Goal: Task Accomplishment & Management: Use online tool/utility

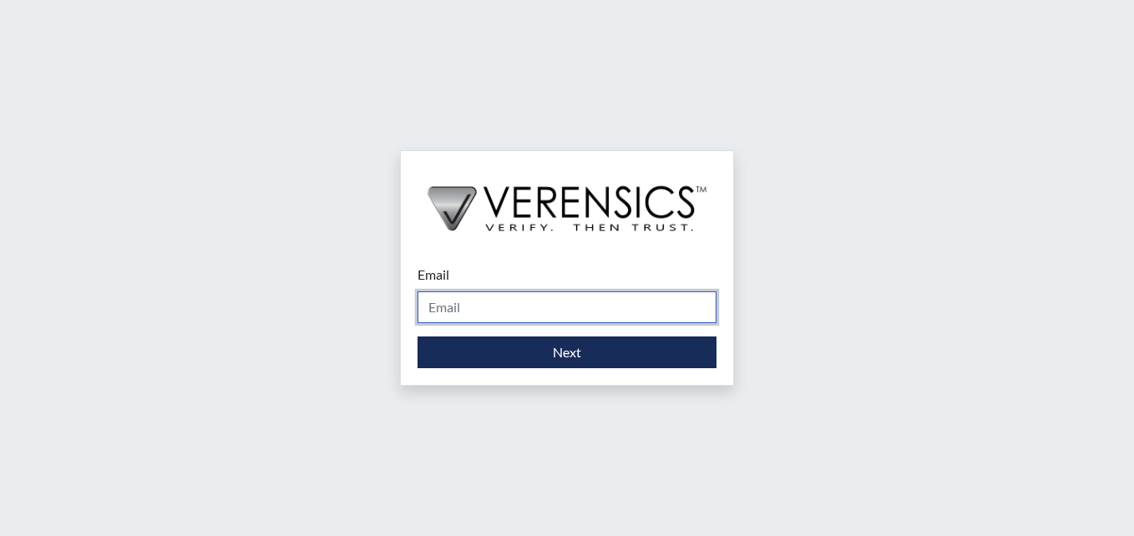
click at [478, 306] on input "Email" at bounding box center [566, 307] width 299 height 32
type input "[PERSON_NAME][EMAIL_ADDRESS][PERSON_NAME][DOMAIN_NAME]"
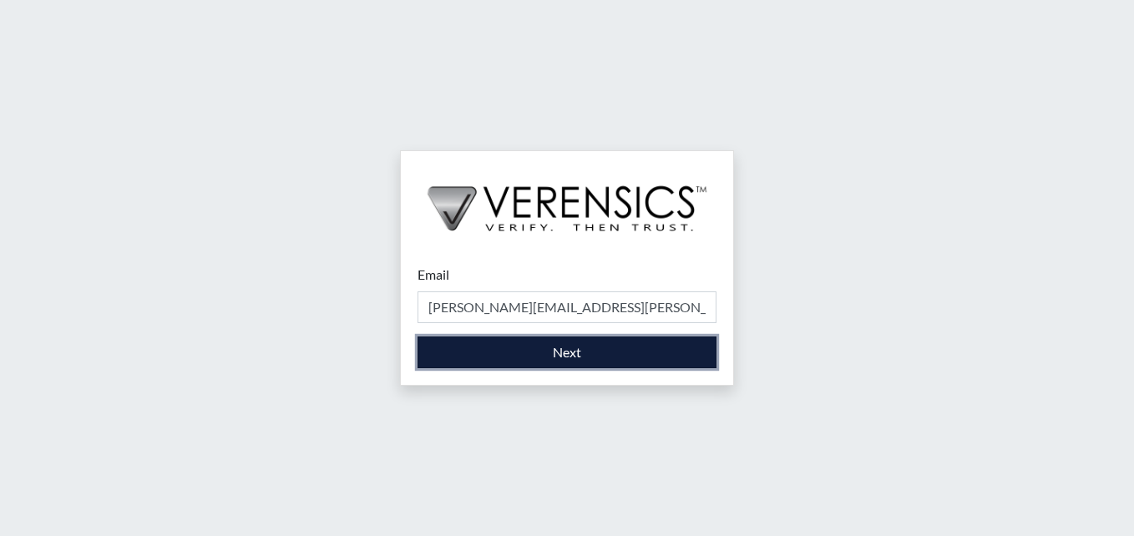
click at [539, 353] on button "Next" at bounding box center [566, 352] width 299 height 32
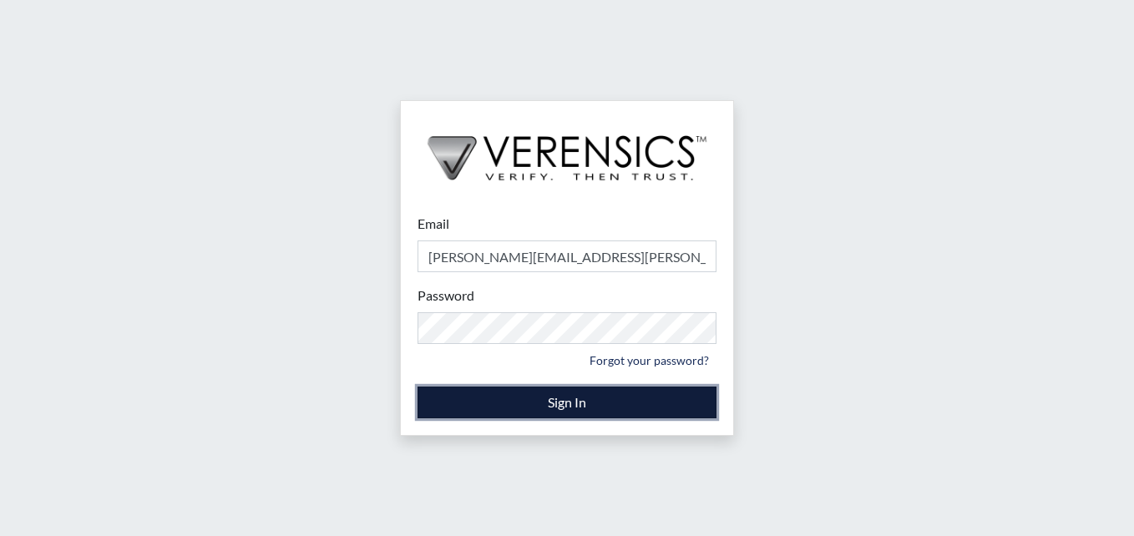
click at [576, 407] on button "Sign In" at bounding box center [566, 403] width 299 height 32
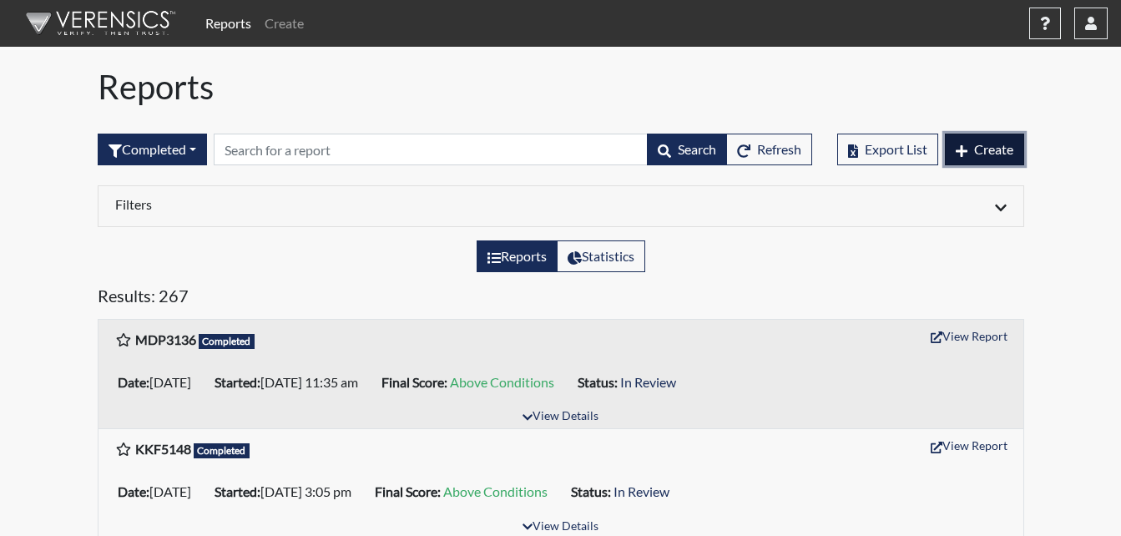
click at [966, 154] on icon "button" at bounding box center [962, 150] width 12 height 13
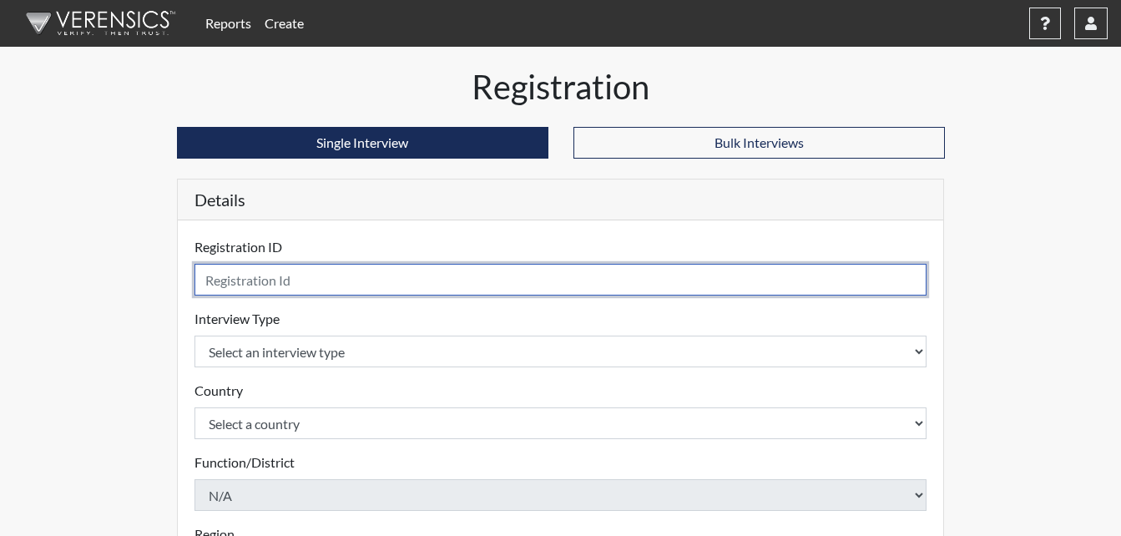
click at [346, 286] on input "text" at bounding box center [561, 280] width 733 height 32
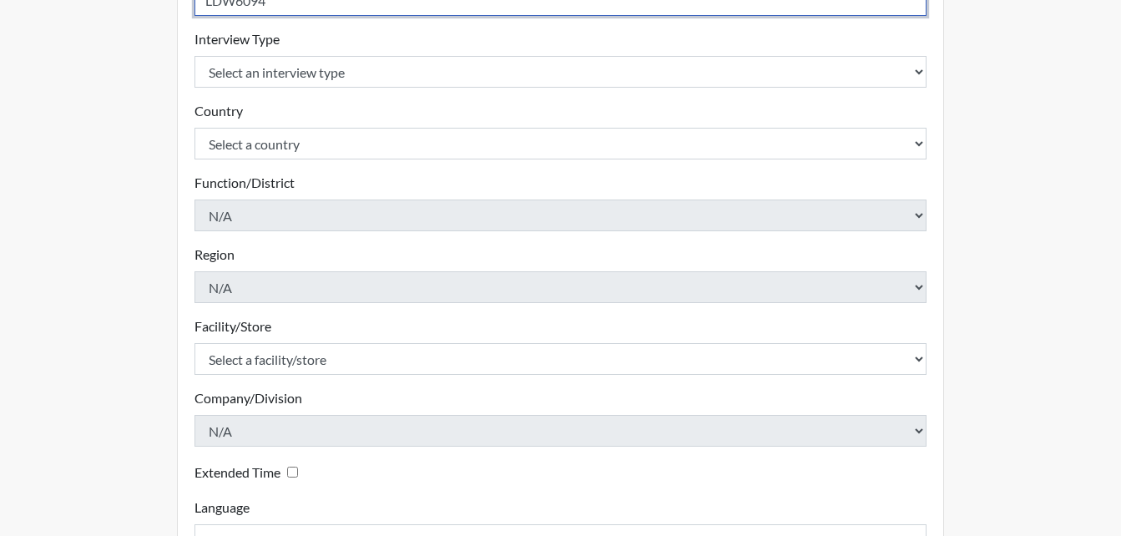
scroll to position [250, 0]
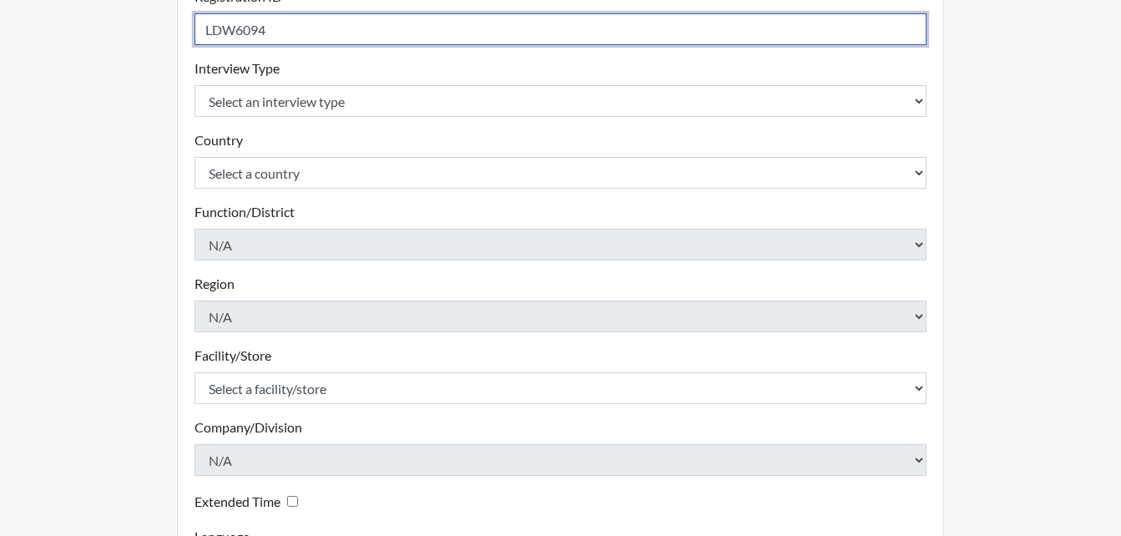
type input "LDW6094"
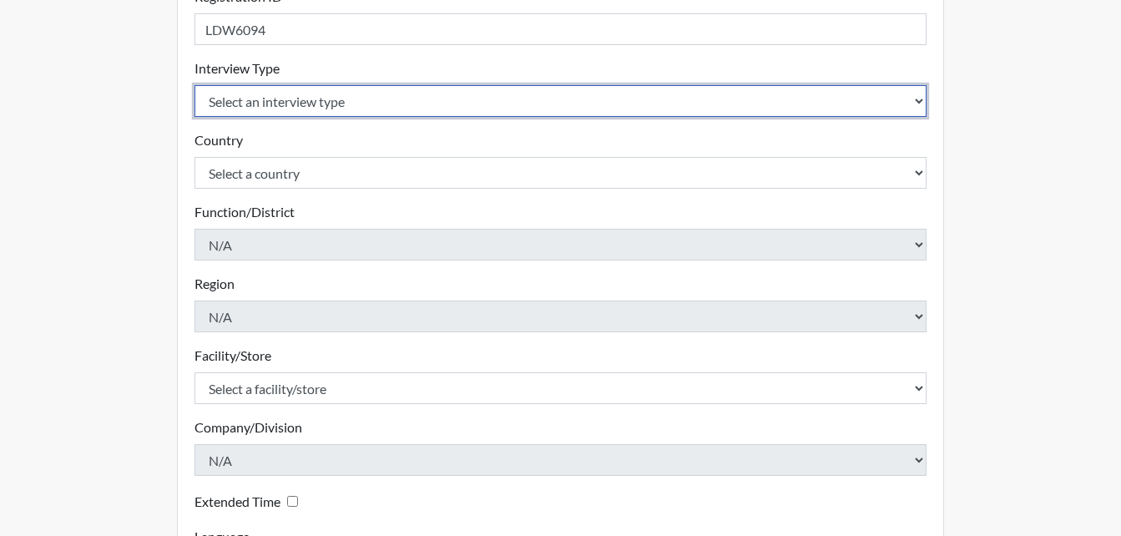
click at [350, 109] on select "Select an interview type Corrections Pre-Employment" at bounding box center [561, 101] width 733 height 32
select select "ff733e93-e1bf-11ea-9c9f-0eff0cf7eb8f"
click at [195, 85] on select "Select an interview type Corrections Pre-Employment" at bounding box center [561, 101] width 733 height 32
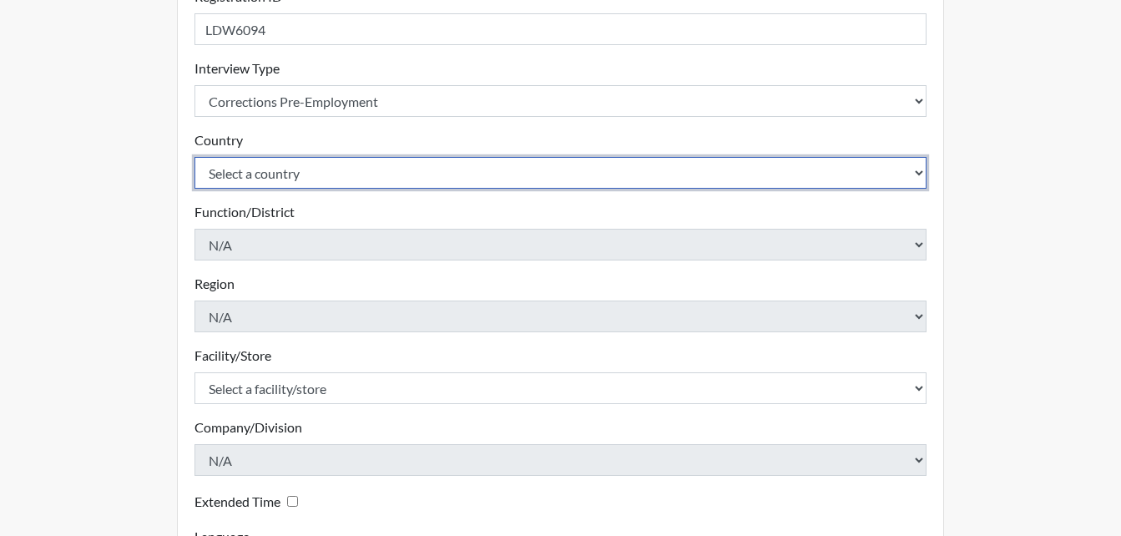
click at [353, 165] on select "Select a country [GEOGRAPHIC_DATA] [GEOGRAPHIC_DATA]" at bounding box center [561, 173] width 733 height 32
select select "united-states-of-[GEOGRAPHIC_DATA]"
click at [195, 157] on select "Select a country [GEOGRAPHIC_DATA] [GEOGRAPHIC_DATA]" at bounding box center [561, 173] width 733 height 32
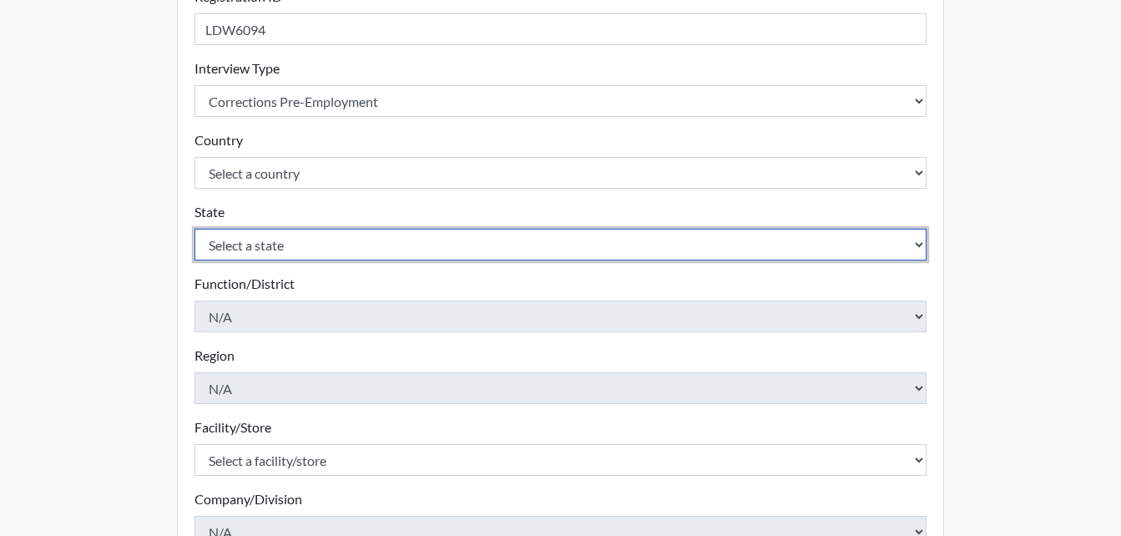
click at [316, 245] on select "Select a state [US_STATE] [US_STATE] [US_STATE] [US_STATE] [US_STATE] [US_STATE…" at bounding box center [561, 245] width 733 height 32
select select "GA"
click at [195, 229] on select "Select a state [US_STATE] [US_STATE] [US_STATE] [US_STATE] [US_STATE] [US_STATE…" at bounding box center [561, 245] width 733 height 32
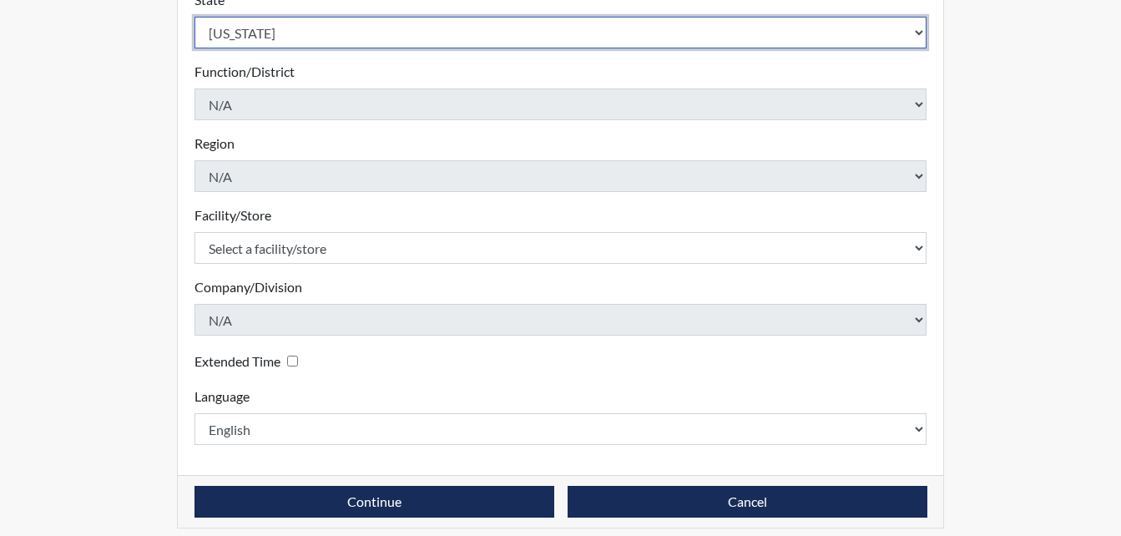
scroll to position [475, 0]
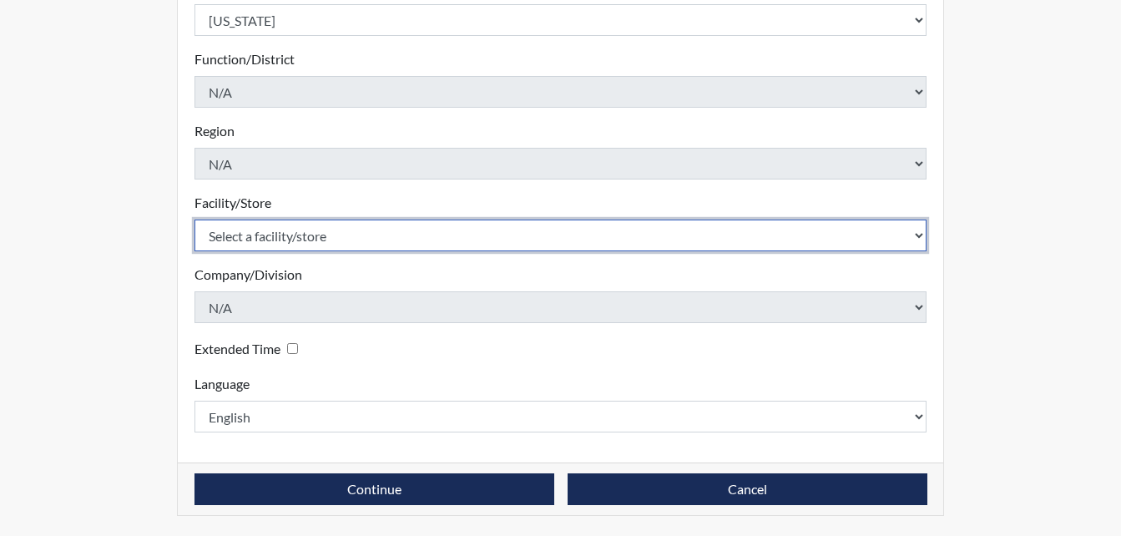
drag, startPoint x: 322, startPoint y: 233, endPoint x: 322, endPoint y: 244, distance: 10.9
click at [322, 233] on select "Select a facility/store [PERSON_NAME]" at bounding box center [561, 236] width 733 height 32
select select "6cac2b59-3591-4b40-b097-ccfdafc86ef1"
click at [195, 220] on select "Select a facility/store [PERSON_NAME]" at bounding box center [561, 236] width 733 height 32
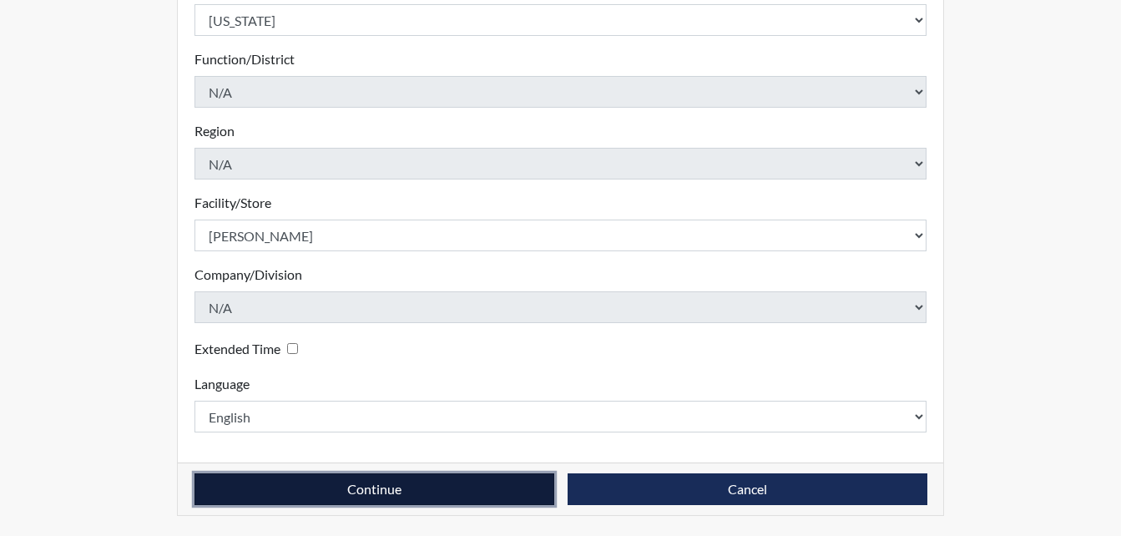
click at [377, 491] on button "Continue" at bounding box center [375, 489] width 360 height 32
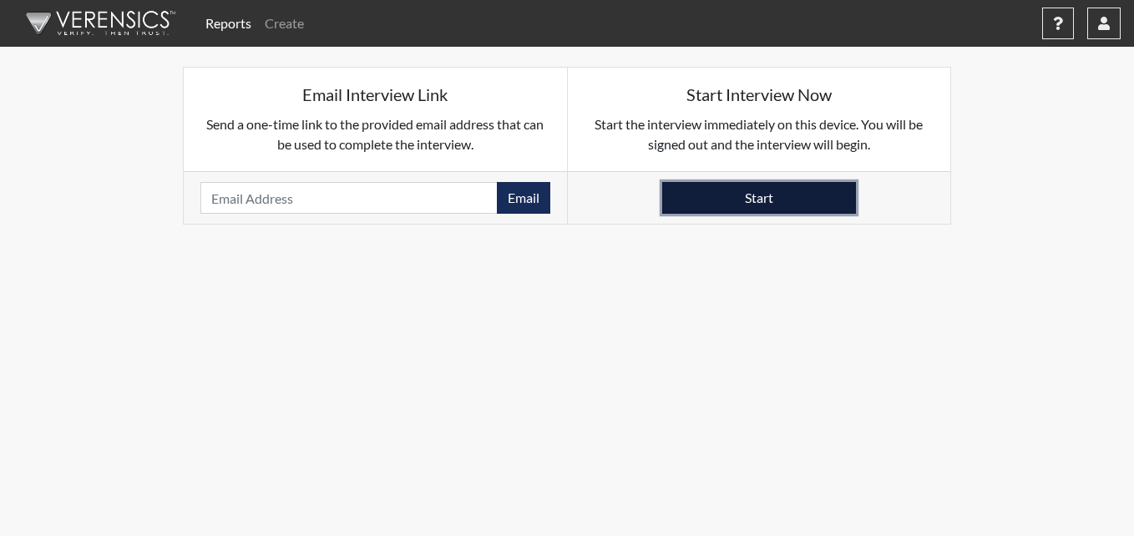
click at [769, 189] on button "Start" at bounding box center [759, 198] width 194 height 32
